Goal: Task Accomplishment & Management: Manage account settings

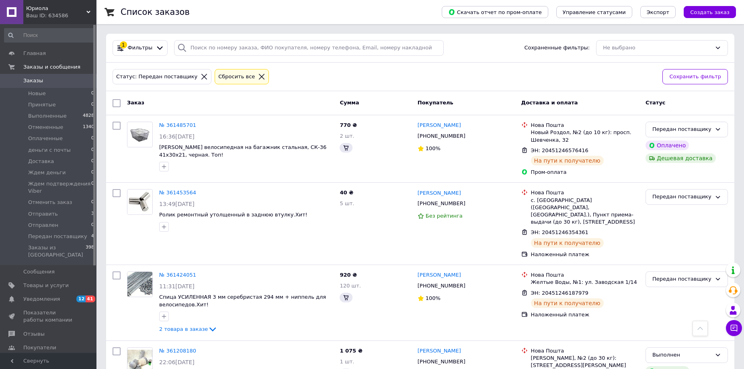
scroll to position [241, 0]
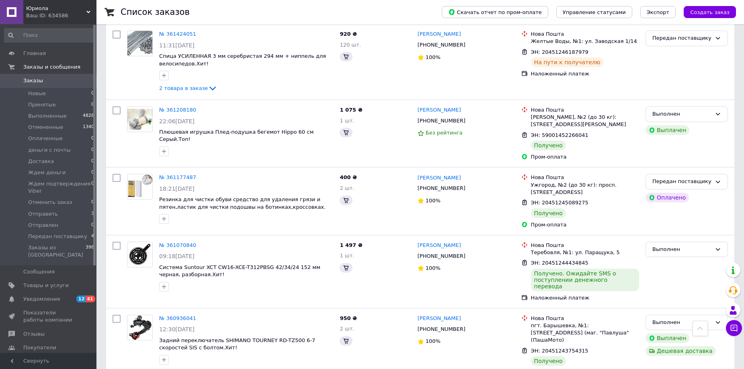
click at [35, 12] on div "Ваш ID: 634586" at bounding box center [61, 15] width 70 height 7
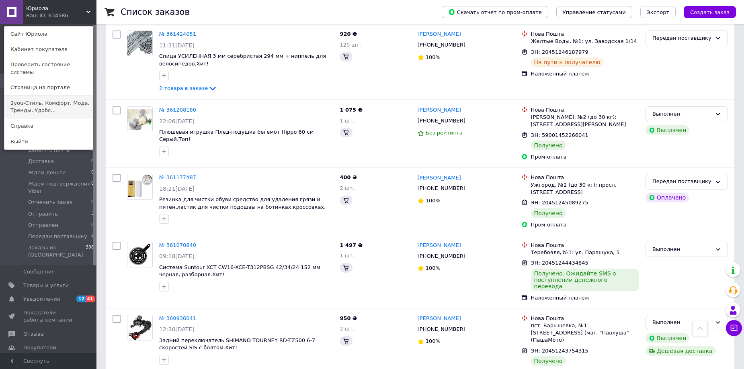
click at [46, 96] on link "2you-Стиль, Комфорт, Мода, Тренды, Удобс..." at bounding box center [48, 107] width 88 height 22
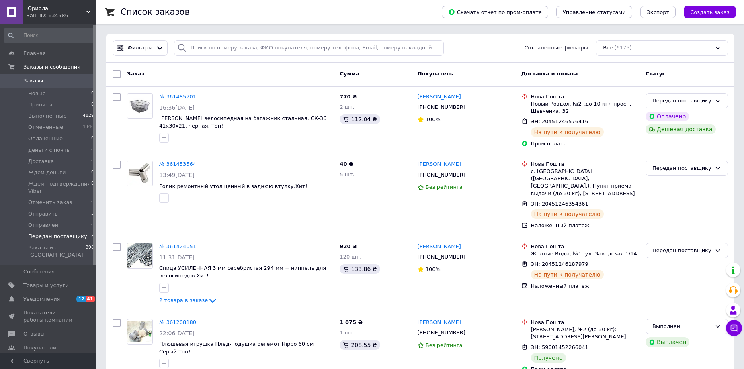
click at [76, 237] on span "Передан поставщику" at bounding box center [57, 236] width 59 height 7
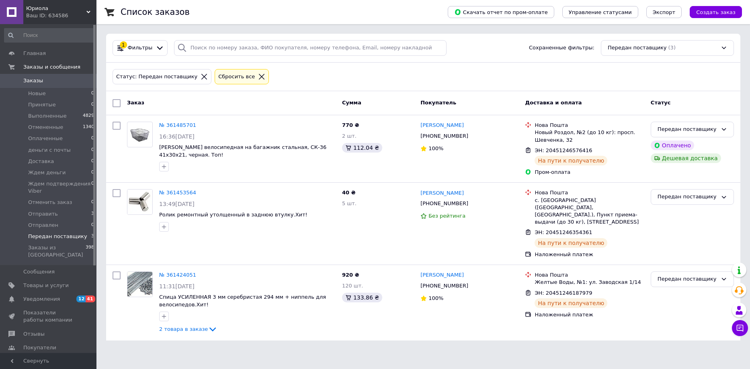
click at [37, 10] on span "Юриола" at bounding box center [56, 8] width 60 height 7
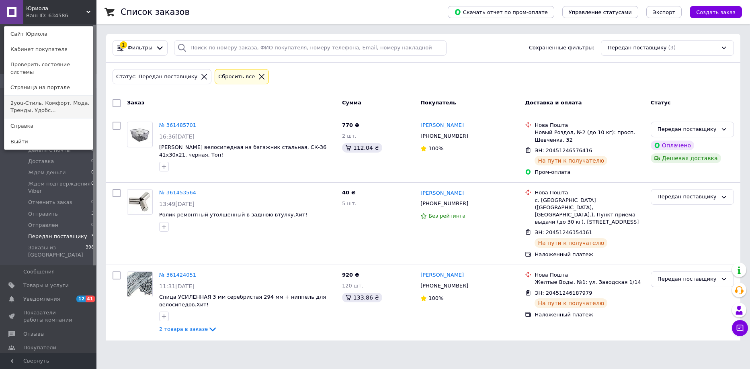
click at [37, 96] on link "2you-Стиль, Комфорт, Мода, Тренды, Удобс..." at bounding box center [48, 107] width 88 height 22
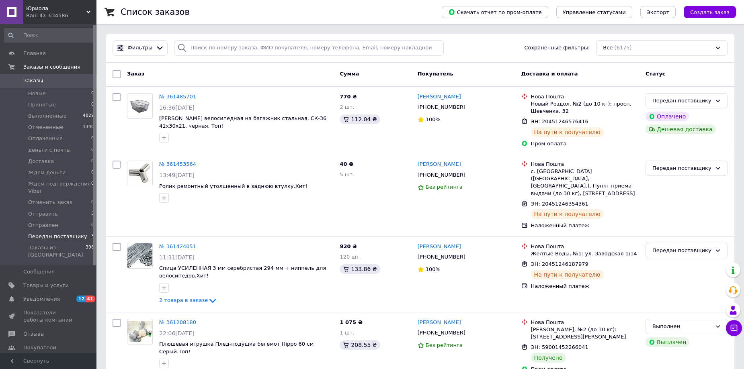
click at [76, 235] on span "Передан поставщику" at bounding box center [57, 236] width 59 height 7
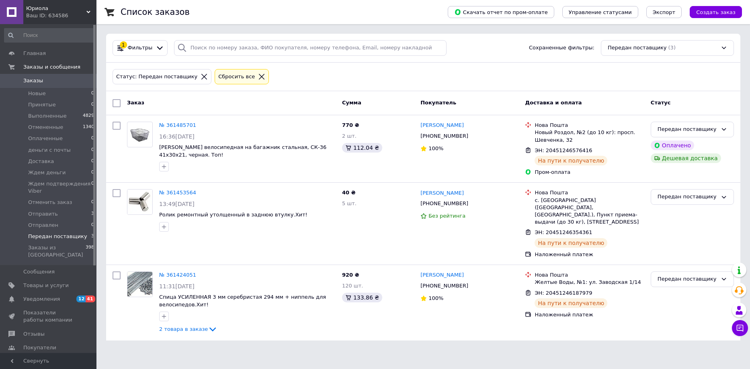
click at [40, 10] on span "Юриола" at bounding box center [56, 8] width 60 height 7
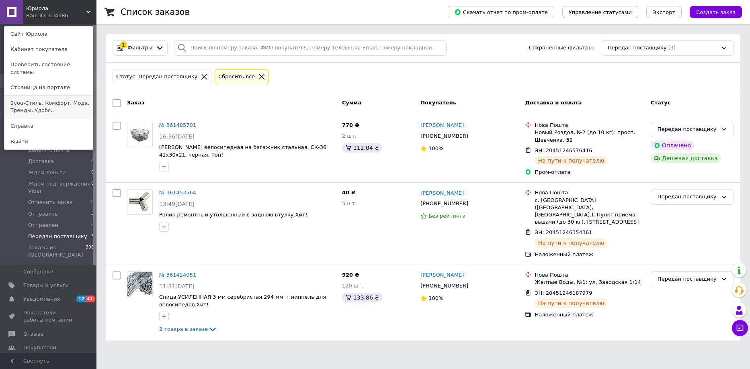
click at [34, 97] on link "2you-Стиль, Комфорт, Мода, Тренды, Удобс..." at bounding box center [48, 107] width 88 height 22
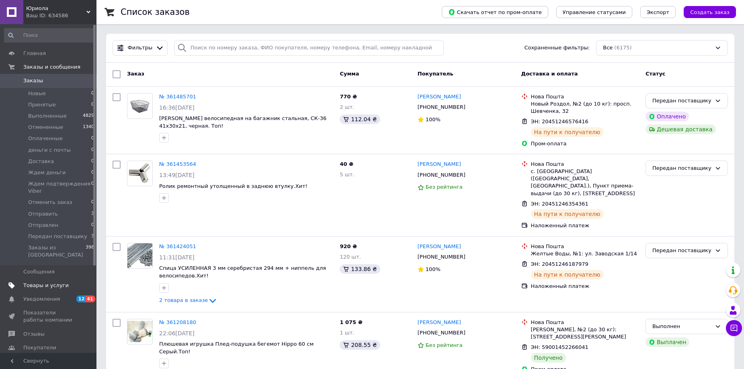
click at [42, 282] on span "Товары и услуги" at bounding box center [45, 285] width 45 height 7
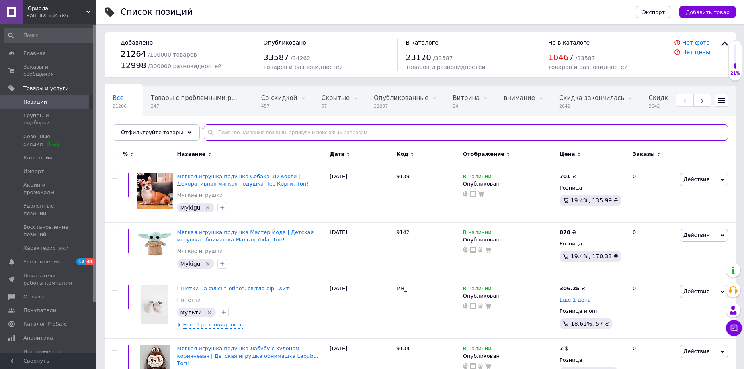
click at [285, 134] on input "text" at bounding box center [466, 133] width 524 height 16
paste input "+380989224360"
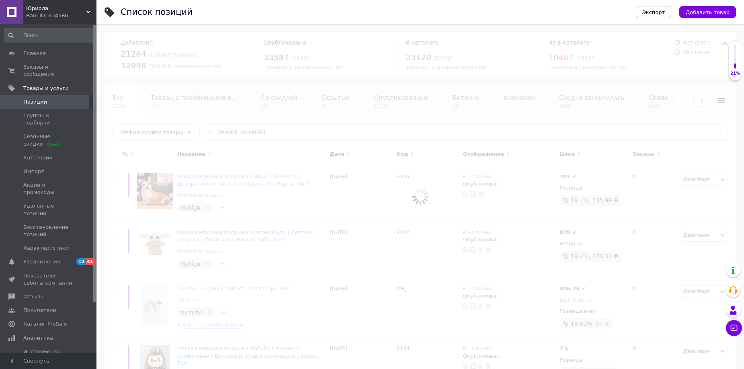
click at [222, 127] on div at bounding box center [419, 196] width 647 height 345
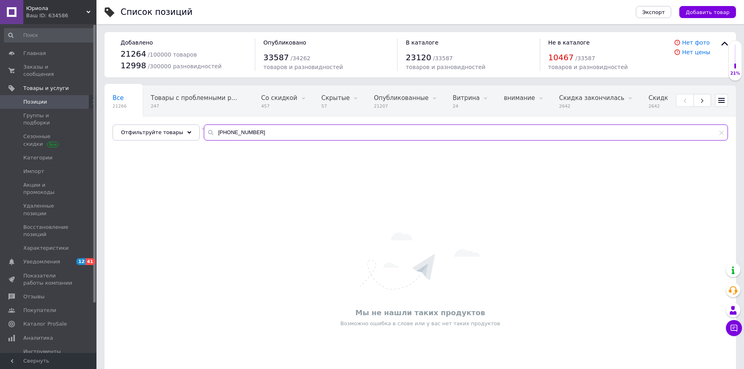
click at [227, 136] on input "+380989224360" at bounding box center [466, 133] width 524 height 16
paste input "G69"
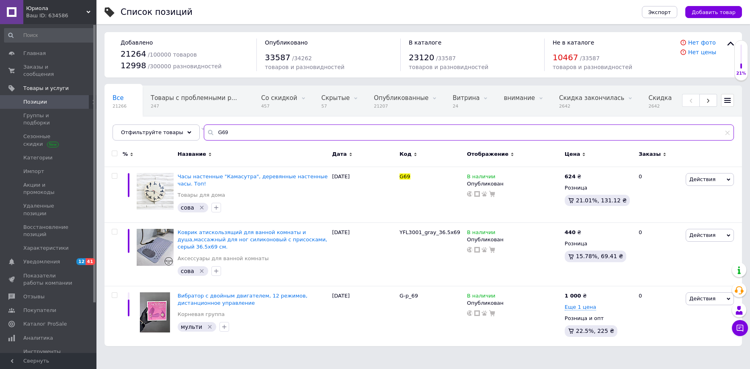
type input "G69"
click at [41, 2] on div "Юриола Ваш ID: 634586" at bounding box center [59, 12] width 73 height 24
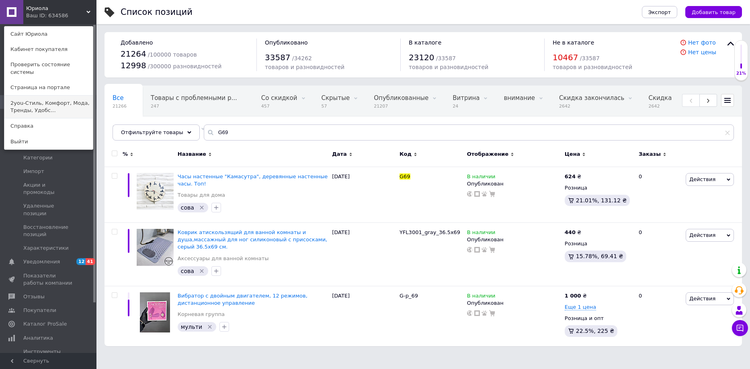
click at [23, 98] on link "2you-Стиль, Комфорт, Мода, Тренды, Удобс..." at bounding box center [48, 107] width 88 height 22
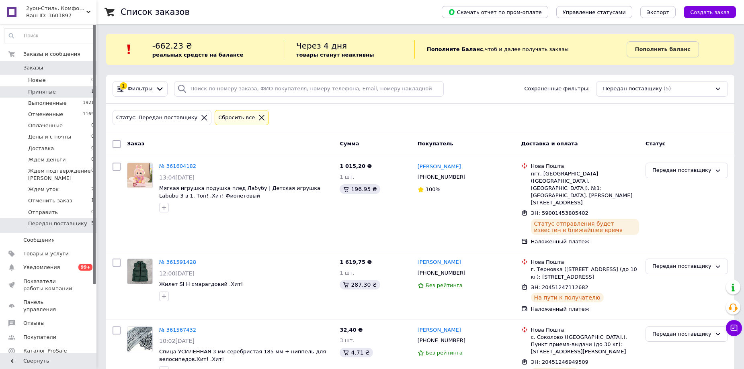
click at [45, 93] on span "Принятые" at bounding box center [42, 91] width 28 height 7
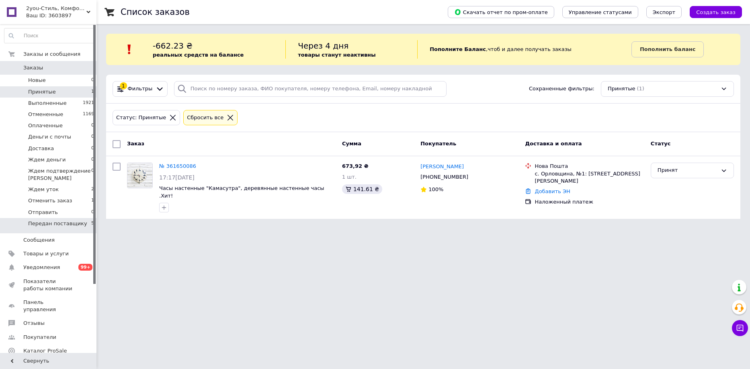
click at [49, 223] on span "Передан поставщику" at bounding box center [57, 223] width 59 height 7
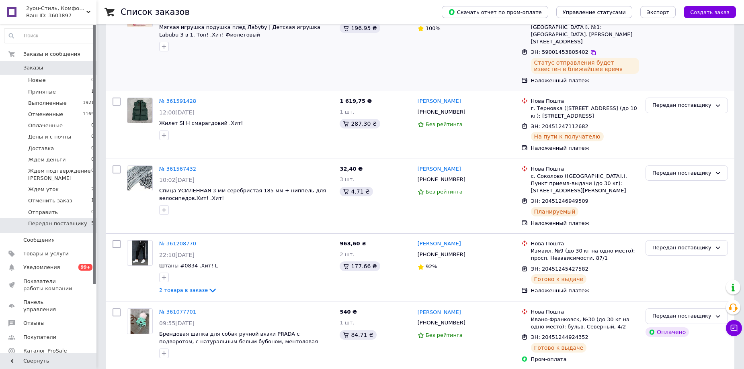
scroll to position [163, 0]
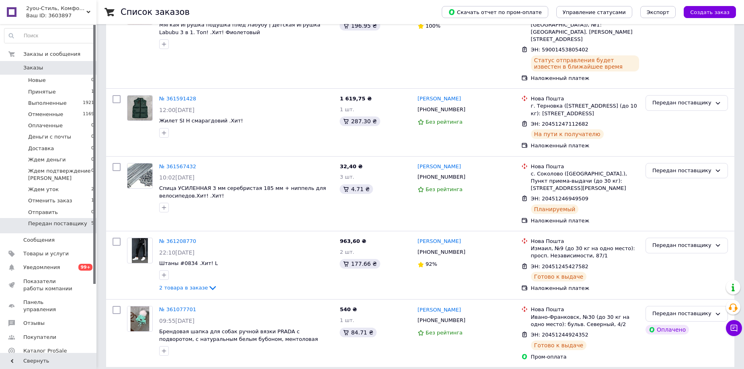
click at [45, 7] on span "2you-Стиль, Комфорт, Мода, Тренды, Удобство" at bounding box center [56, 8] width 60 height 7
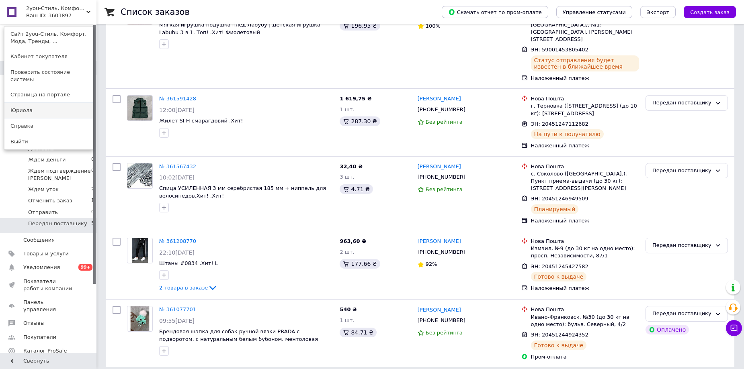
click at [24, 103] on link "Юриола" at bounding box center [48, 110] width 88 height 15
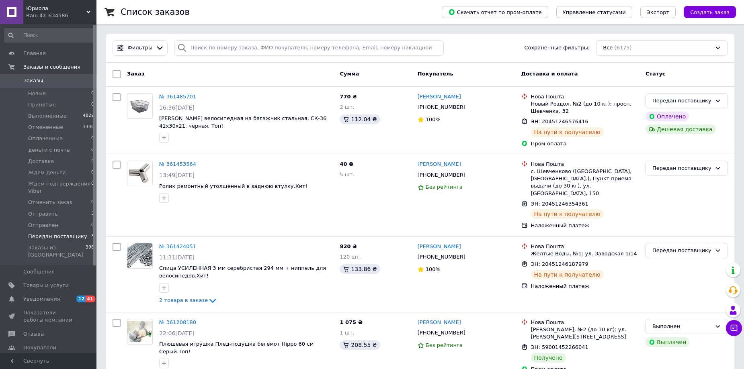
click at [71, 233] on span "Передан поставщику" at bounding box center [57, 236] width 59 height 7
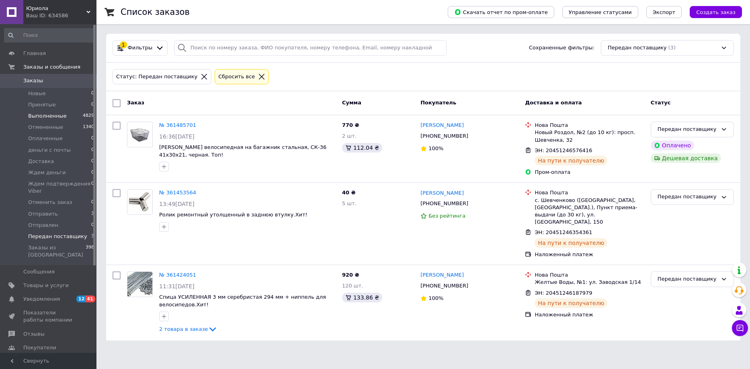
click at [39, 114] on span "Выполненные" at bounding box center [47, 115] width 39 height 7
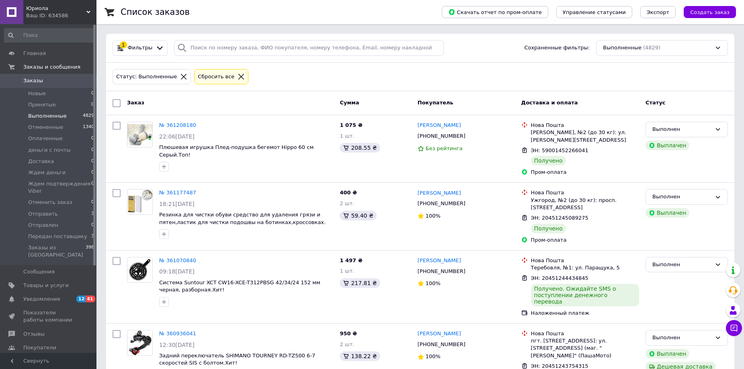
click at [46, 15] on div "Ваш ID: 634586" at bounding box center [61, 15] width 70 height 7
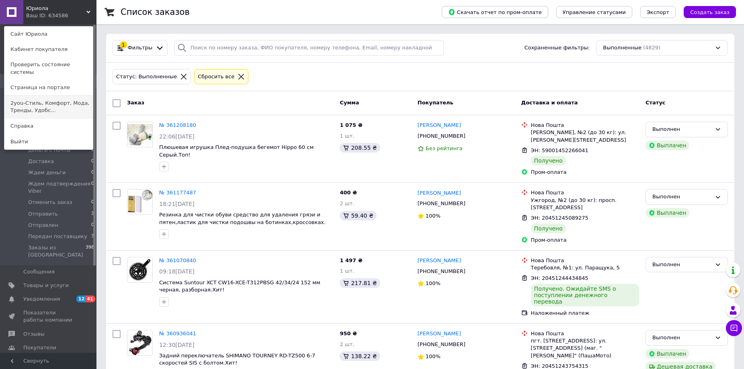
click at [45, 96] on link "2you-Стиль, Комфорт, Мода, Тренды, Удобс..." at bounding box center [48, 107] width 88 height 22
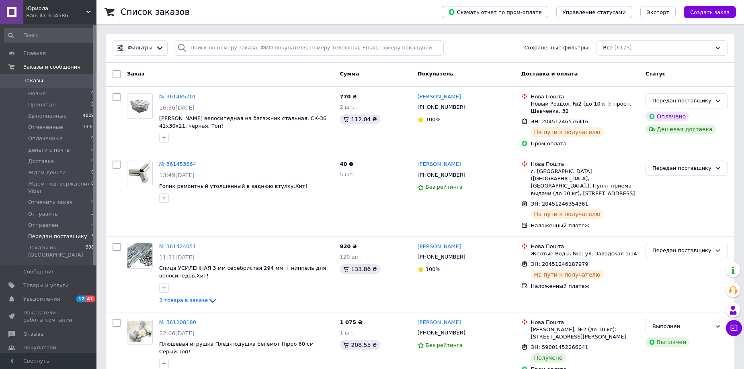
click at [79, 235] on li "Передан поставщику 3" at bounding box center [49, 236] width 99 height 11
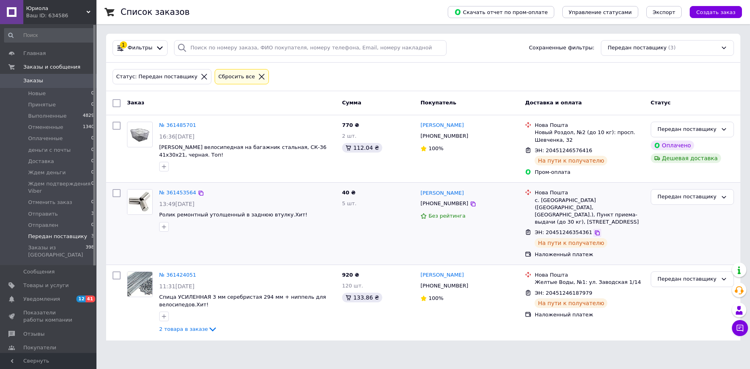
click at [594, 230] on icon at bounding box center [597, 233] width 6 height 6
click at [46, 6] on span "Юриола" at bounding box center [56, 8] width 60 height 7
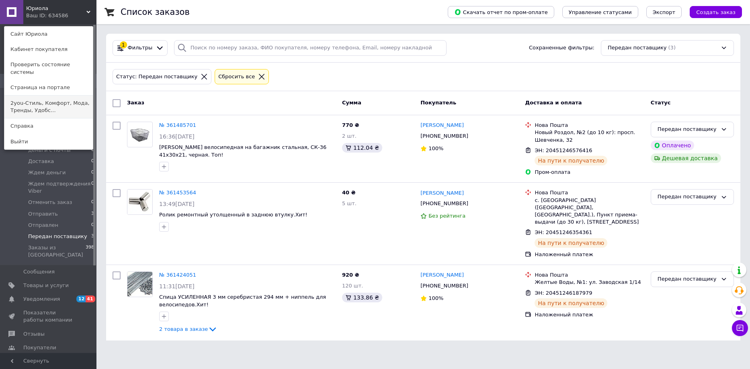
click at [36, 96] on link "2you-Стиль, Комфорт, Мода, Тренды, Удобс..." at bounding box center [48, 107] width 88 height 22
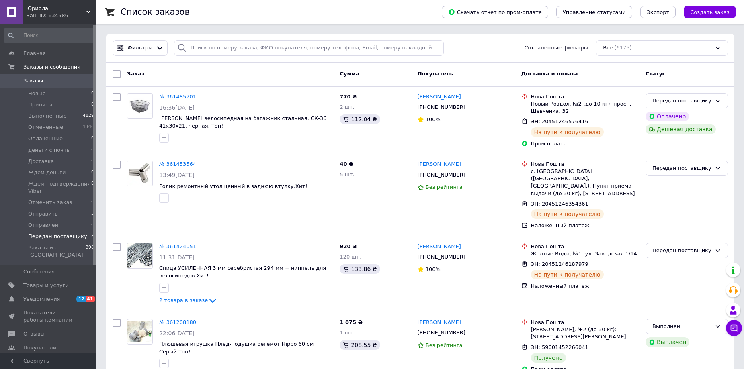
click at [70, 237] on span "Передан поставщику" at bounding box center [57, 236] width 59 height 7
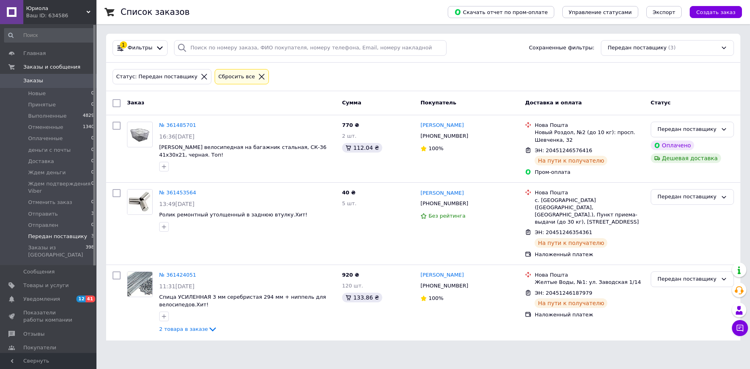
click at [57, 5] on span "Юриола" at bounding box center [56, 8] width 60 height 7
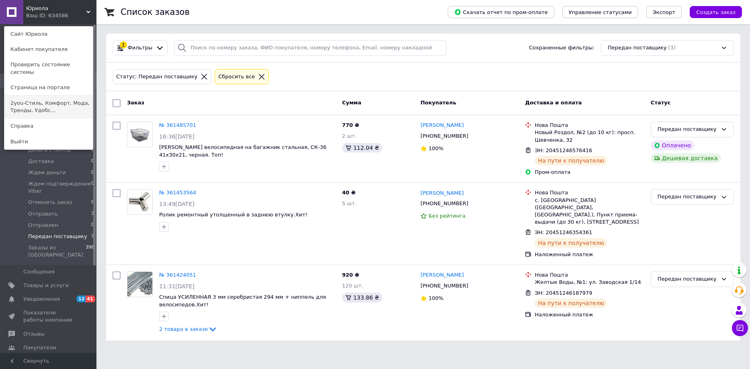
click at [41, 98] on link "2you-Стиль, Комфорт, Мода, Тренды, Удобс..." at bounding box center [48, 107] width 88 height 22
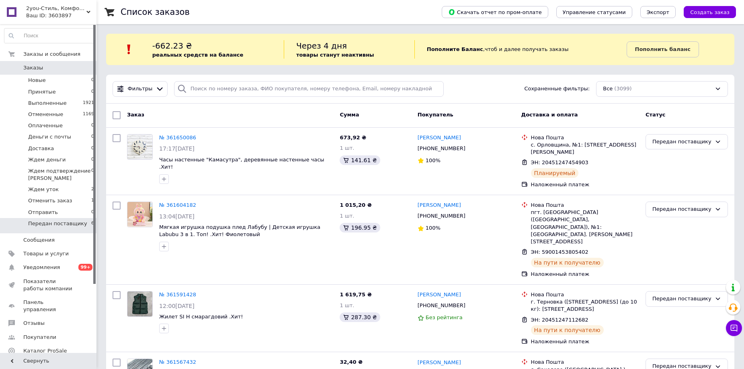
click at [72, 219] on li "Передан поставщику 6" at bounding box center [49, 225] width 99 height 15
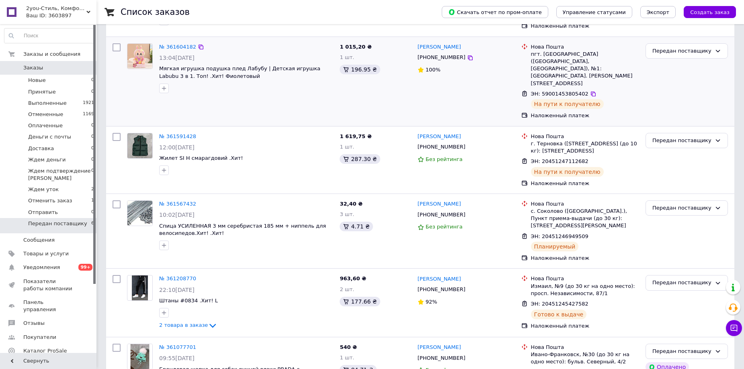
scroll to position [201, 0]
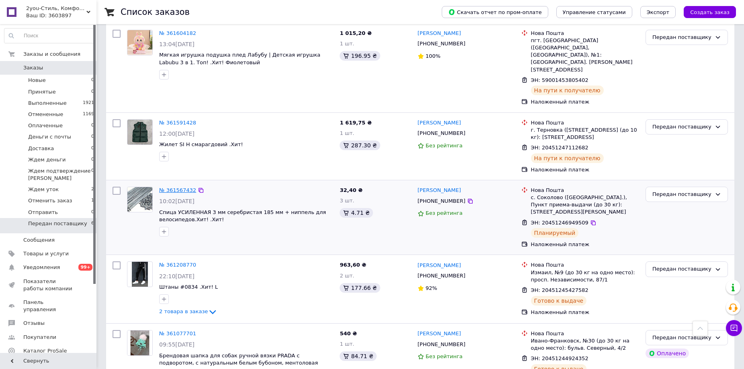
click at [169, 187] on link "№ 361567432" at bounding box center [177, 190] width 37 height 6
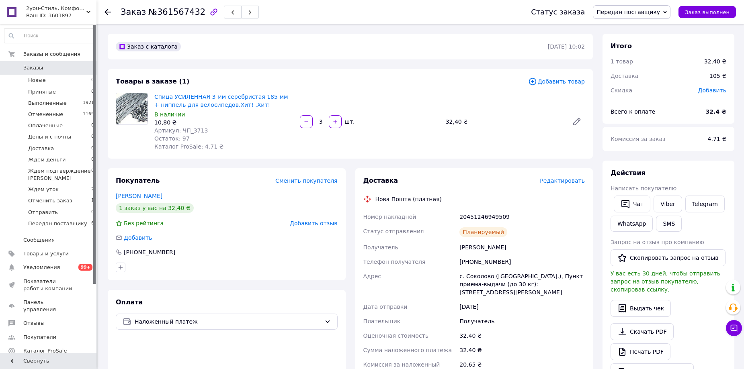
click at [488, 263] on div "+380668142731" at bounding box center [522, 262] width 129 height 14
copy div "+380668142731"
drag, startPoint x: 153, startPoint y: 98, endPoint x: 273, endPoint y: 97, distance: 119.7
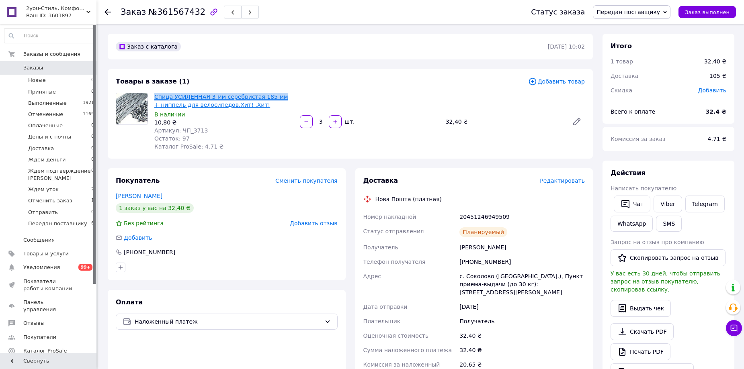
click at [273, 97] on div "Спица УСИЛЕННАЯ 3 мм серебристая 185 мм + ниппель для велосипедов.Хит! .Хит! В …" at bounding box center [223, 121] width 145 height 61
copy link "Спица УСИЛЕННАЯ 3 мм серебристая 185 мм"
click at [480, 216] on div "20451246949509" at bounding box center [522, 217] width 129 height 14
click at [480, 215] on div "20451246949509" at bounding box center [522, 217] width 129 height 14
copy div "20451246949509"
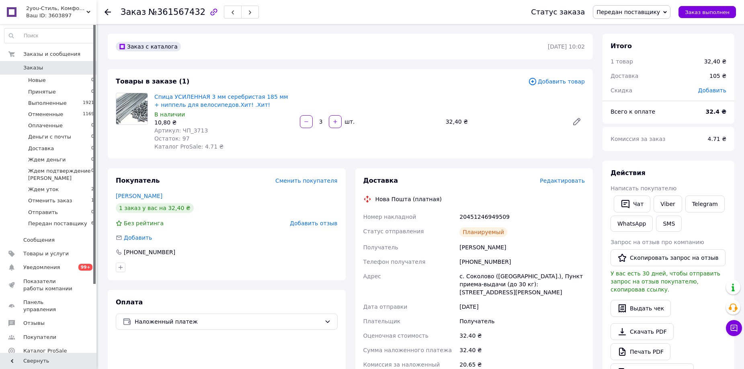
click at [107, 14] on use at bounding box center [107, 12] width 6 height 6
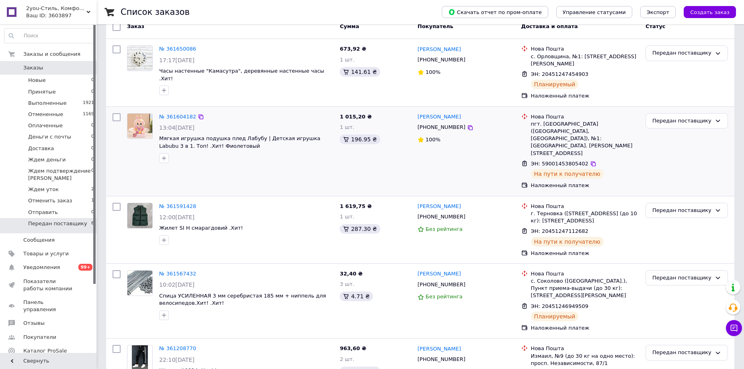
scroll to position [121, 0]
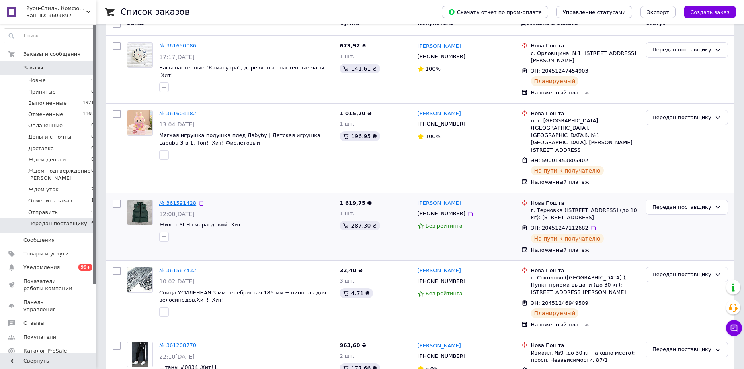
click at [179, 200] on link "№ 361591428" at bounding box center [177, 203] width 37 height 6
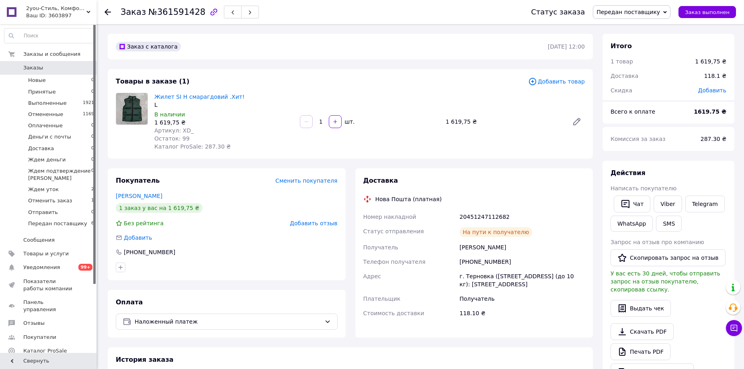
click at [475, 265] on div "+380994670157" at bounding box center [522, 262] width 129 height 14
copy div "+380994670157"
drag, startPoint x: 151, startPoint y: 97, endPoint x: 217, endPoint y: 98, distance: 65.1
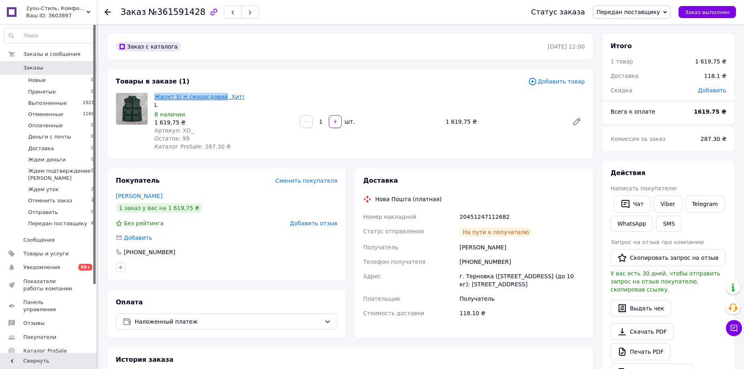
click at [217, 98] on div "Жилет SI Н смарагдовий .Хит! L В наличии 1 619,75 ₴ Артикул: XD_ Остаток: 99 Ка…" at bounding box center [223, 121] width 145 height 61
copy link "Жилет SI Н смарагдовий"
click at [491, 214] on div "20451247112682" at bounding box center [522, 217] width 129 height 14
copy div "20451247112682"
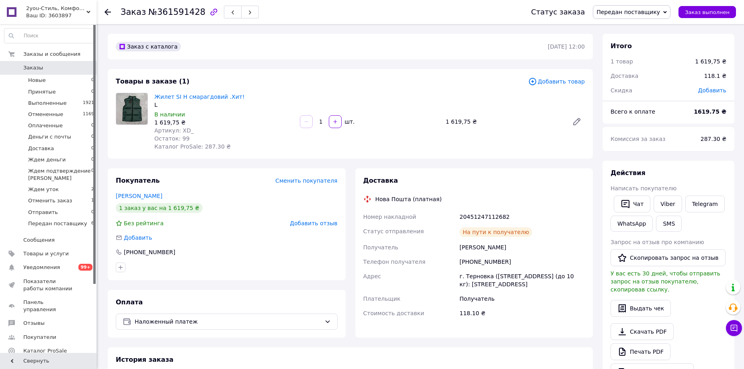
click at [108, 11] on icon at bounding box center [107, 12] width 6 height 6
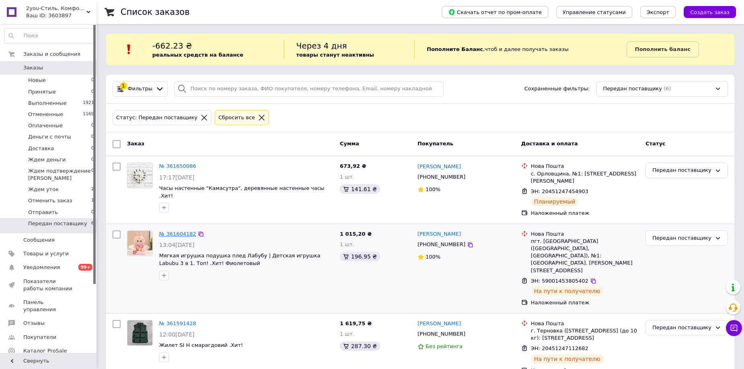
click at [168, 231] on link "№ 361604182" at bounding box center [177, 234] width 37 height 6
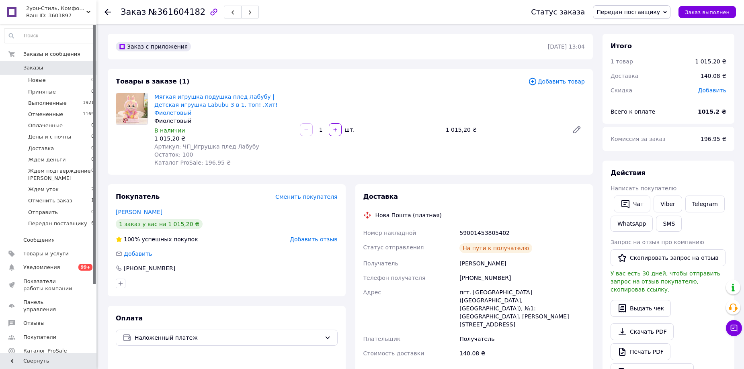
click at [480, 271] on div "+380986237484" at bounding box center [522, 278] width 129 height 14
copy div "+380986237484"
drag, startPoint x: 152, startPoint y: 97, endPoint x: 253, endPoint y: 97, distance: 100.4
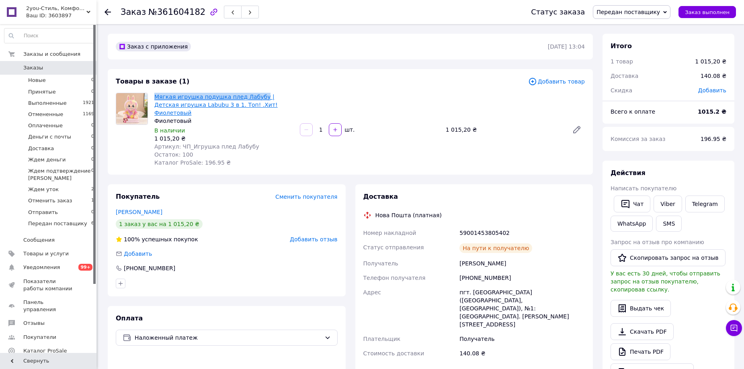
click at [253, 97] on div "Мягкая игрушка подушка плед Лабубу | Детская игрушка Labubu 3 в 1. Топ! .Хит! Ф…" at bounding box center [223, 129] width 145 height 77
copy link "Мягкая игрушка подушка плед Лабубу"
click at [480, 226] on div "59001453805402" at bounding box center [522, 233] width 129 height 14
copy div "59001453805402"
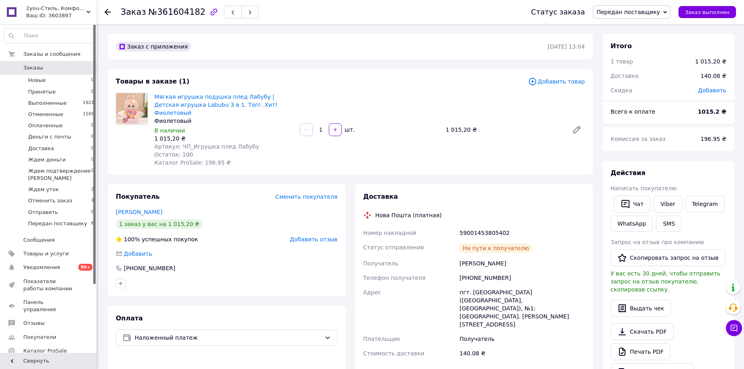
click at [108, 17] on div at bounding box center [112, 12] width 16 height 24
click at [108, 12] on icon at bounding box center [107, 12] width 6 height 6
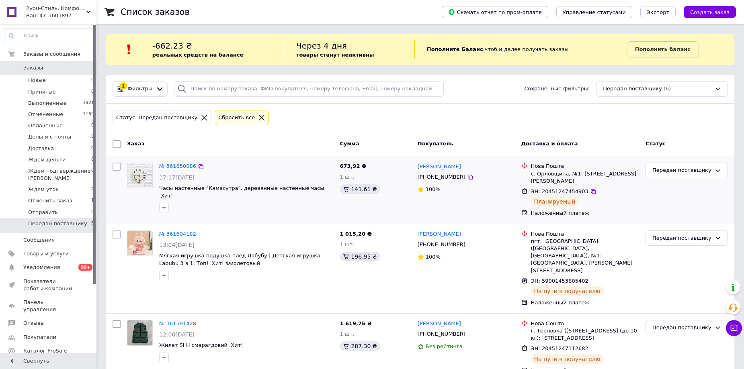
click at [178, 166] on link "№ 361650086" at bounding box center [177, 166] width 37 height 6
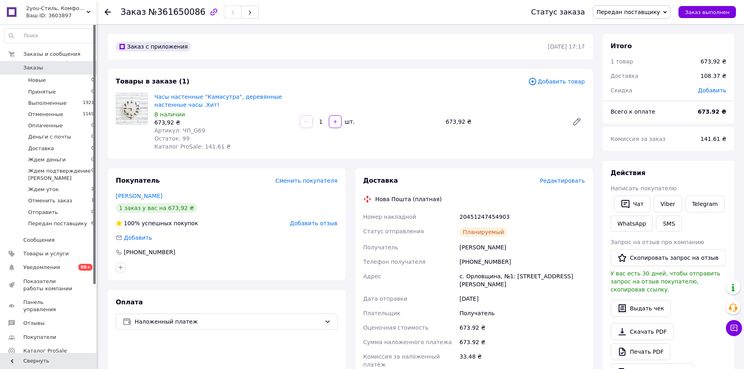
click at [478, 262] on div "+380963330209" at bounding box center [522, 262] width 129 height 14
copy div "+380963330209"
drag, startPoint x: 184, startPoint y: 96, endPoint x: 229, endPoint y: 96, distance: 44.2
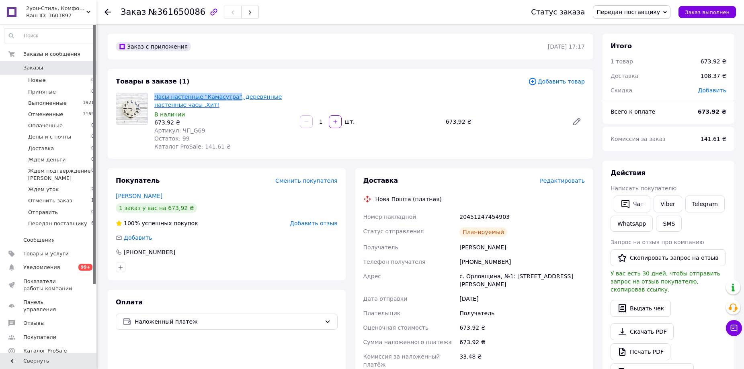
click at [229, 96] on div "Часы настенные "Камасутра", деревянные настенные часы .Хит! В наличии 673,92 ₴ …" at bounding box center [223, 121] width 145 height 61
click at [478, 218] on div "20451247454903" at bounding box center [522, 217] width 129 height 14
click at [53, 6] on span "2you-Стиль, Комфорт, Мода, Тренды, Удобство" at bounding box center [56, 8] width 60 height 7
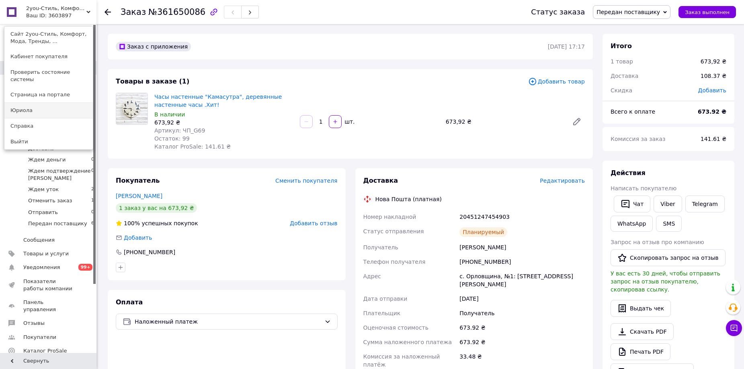
click at [32, 103] on link "Юриола" at bounding box center [48, 110] width 88 height 15
